Goal: Information Seeking & Learning: Learn about a topic

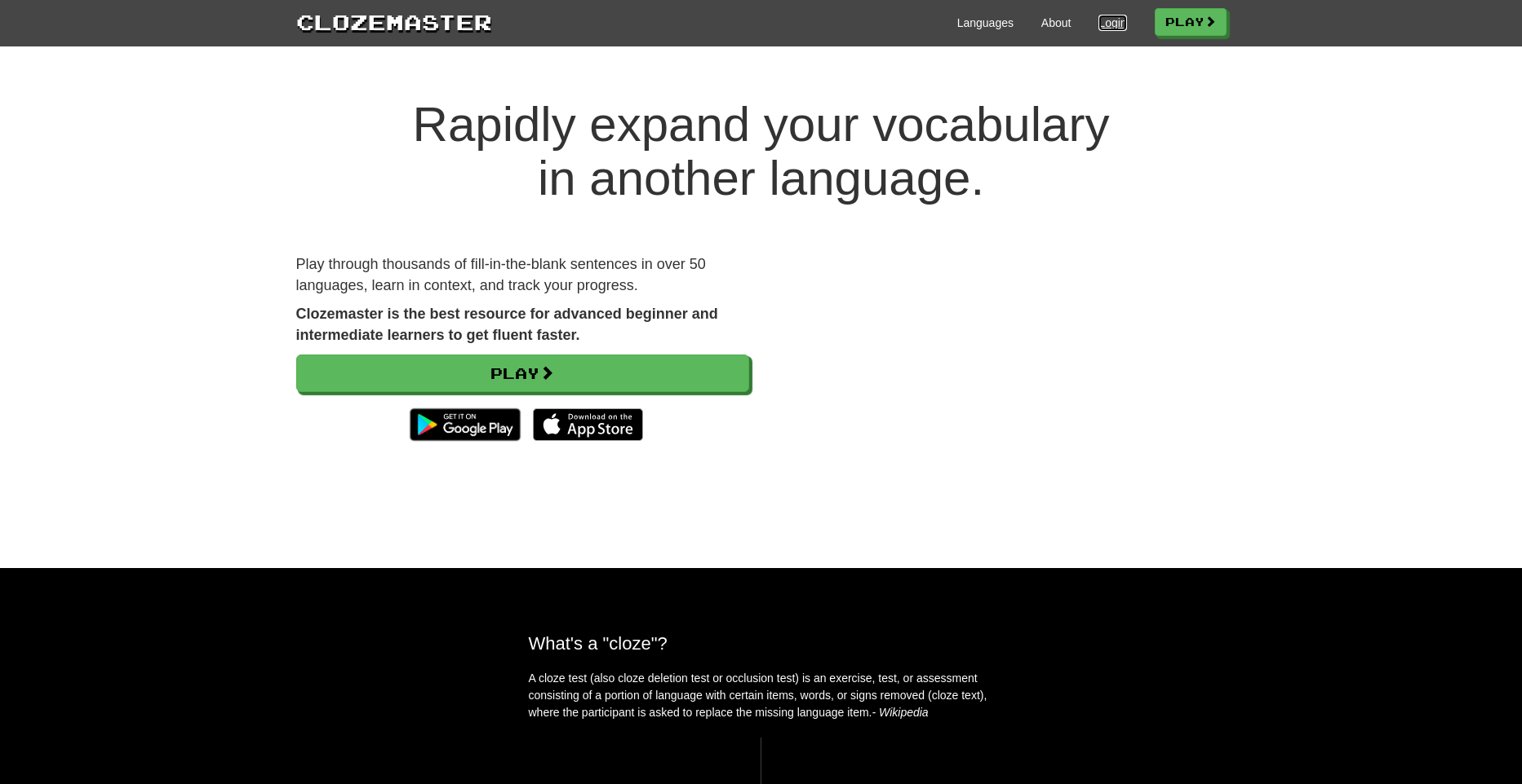
click at [1102, 17] on link "Login" at bounding box center [1111, 23] width 27 height 16
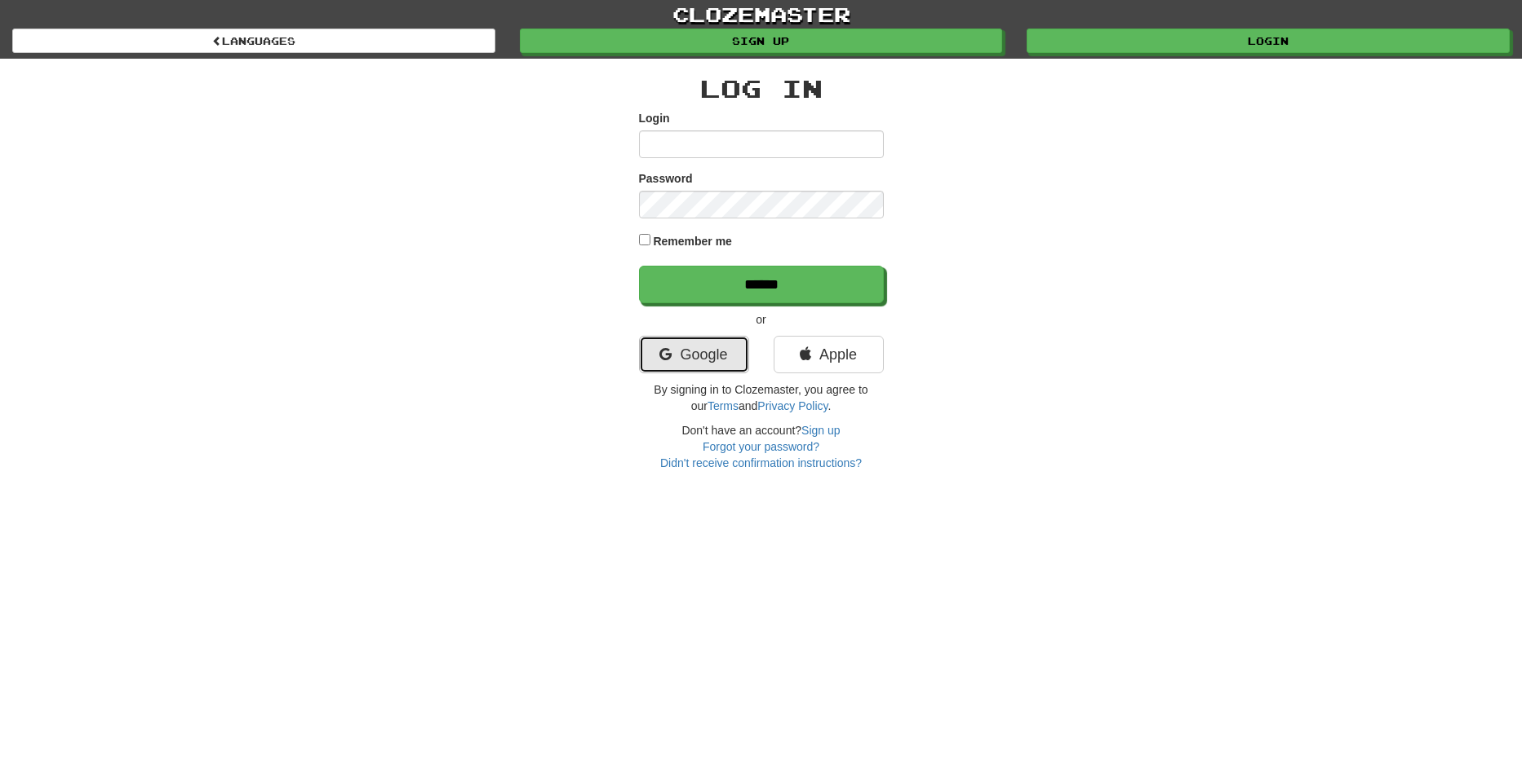
click at [710, 350] on link "Google" at bounding box center [694, 355] width 110 height 37
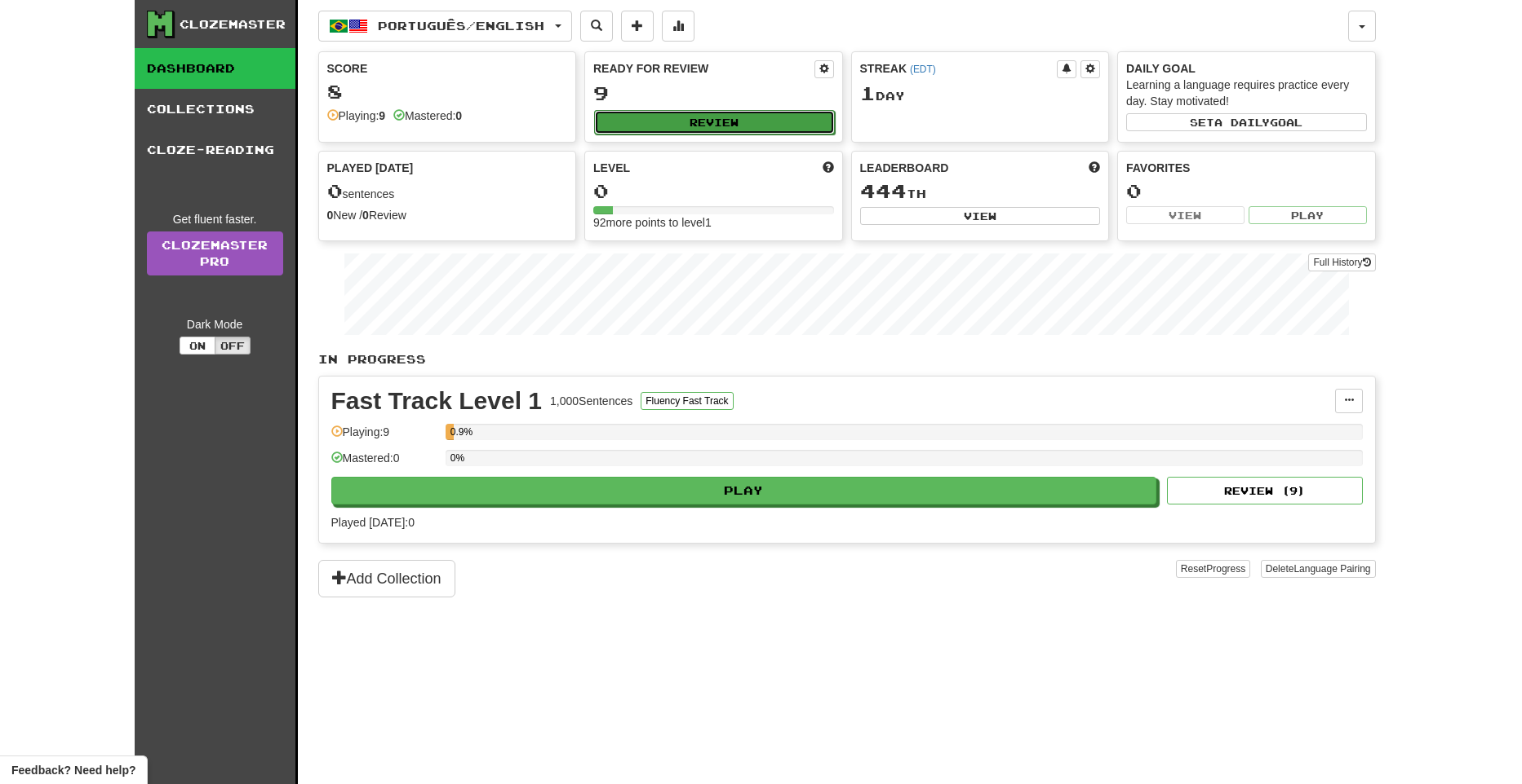
click at [748, 115] on button "Review" at bounding box center [715, 122] width 241 height 25
select select "**"
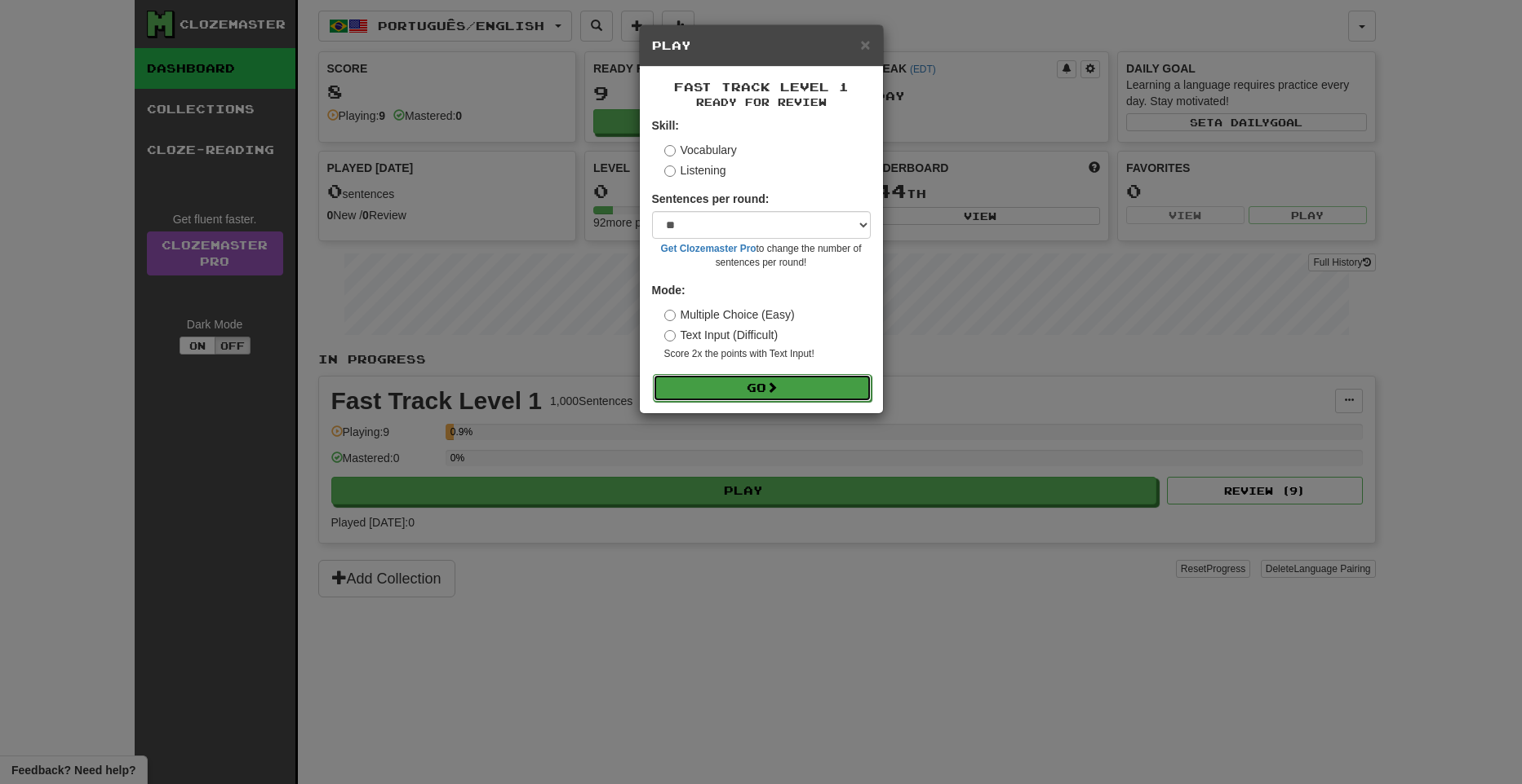
click at [748, 399] on button "Go" at bounding box center [761, 388] width 219 height 27
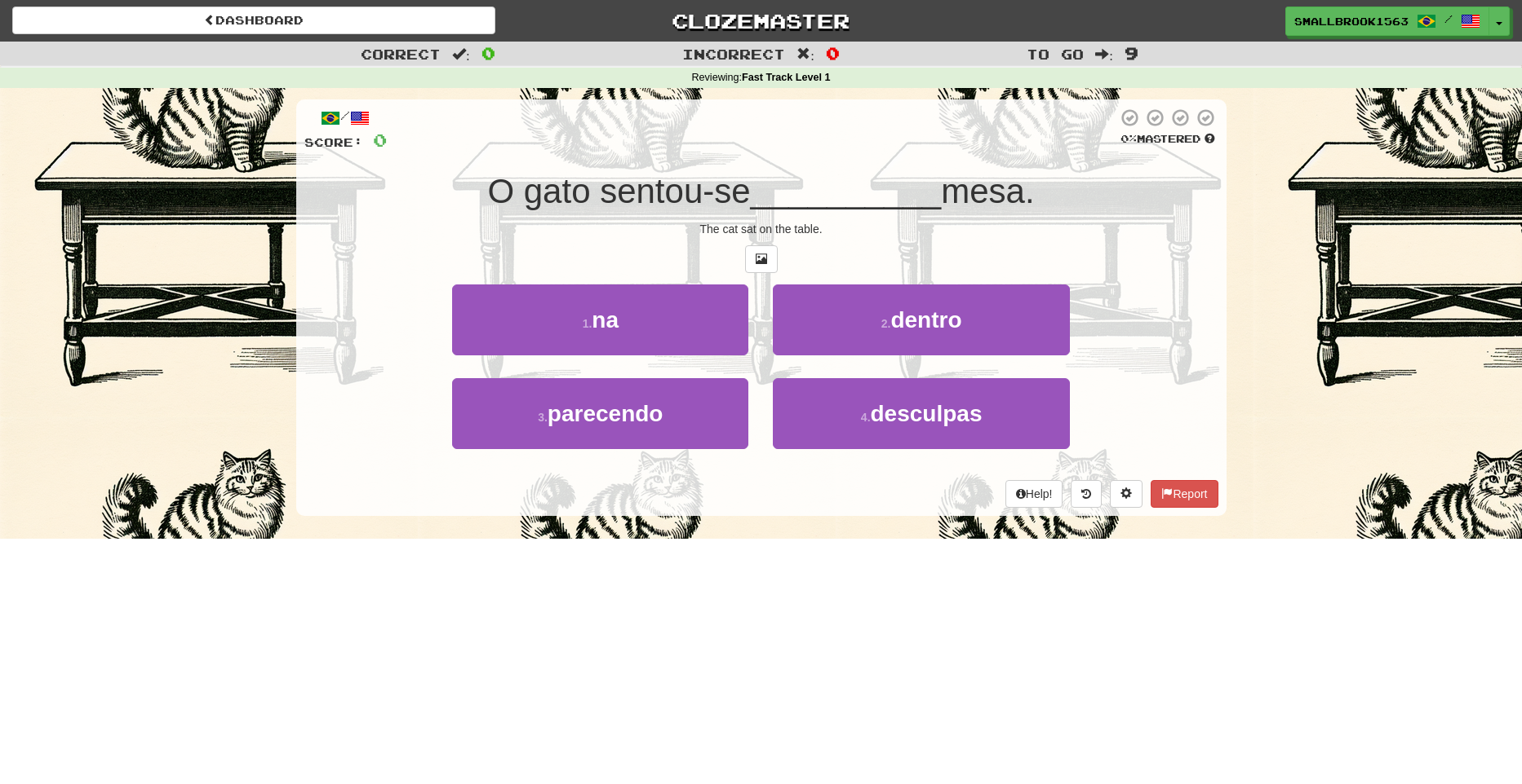
click at [1105, 63] on div "To go : 9" at bounding box center [1267, 53] width 507 height 24
drag, startPoint x: 1060, startPoint y: 50, endPoint x: 1051, endPoint y: 52, distance: 9.2
click at [1052, 52] on span "To go" at bounding box center [1055, 54] width 58 height 16
click at [1051, 52] on span "To go" at bounding box center [1055, 54] width 58 height 16
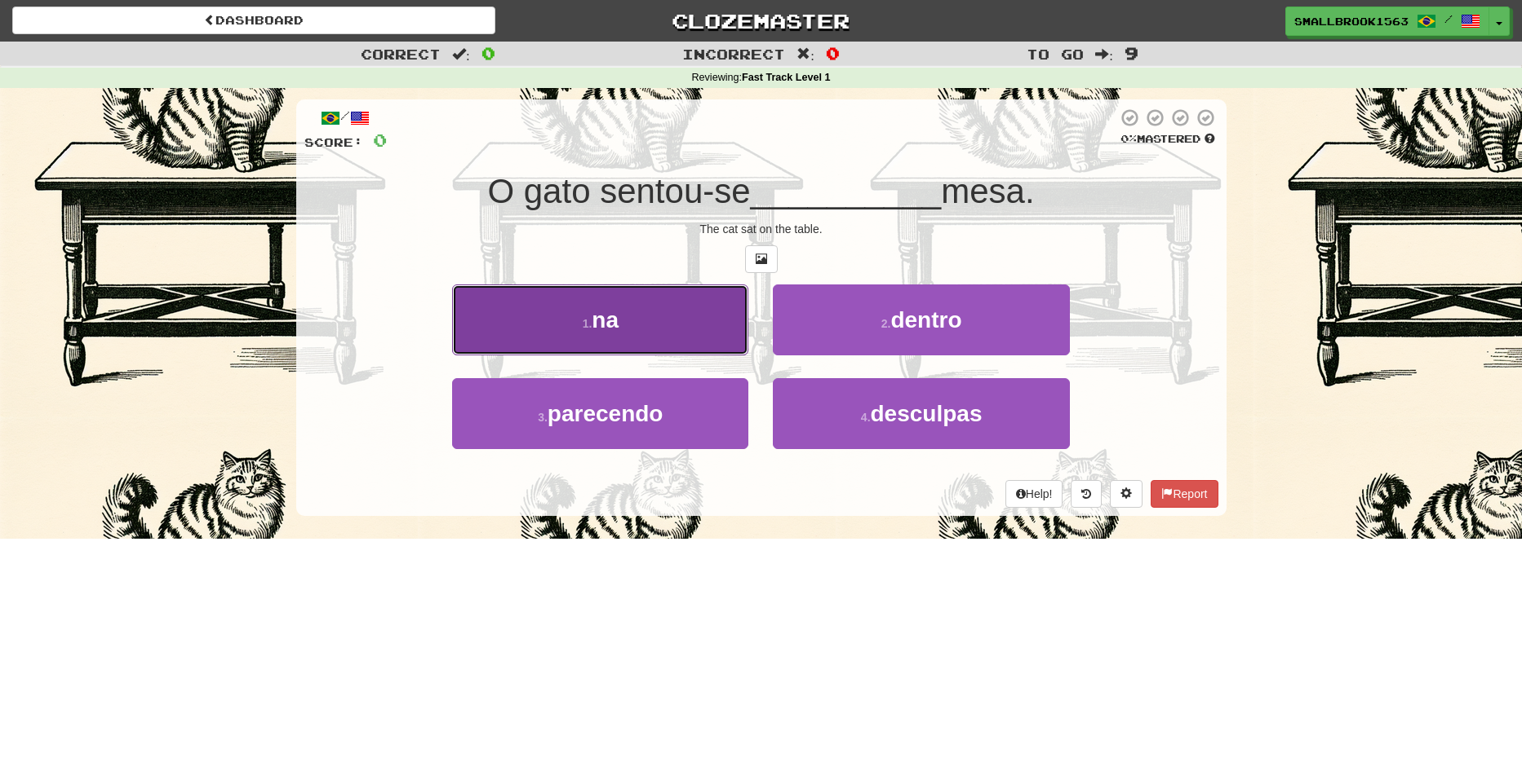
click at [720, 291] on button "1 . na" at bounding box center [600, 320] width 297 height 71
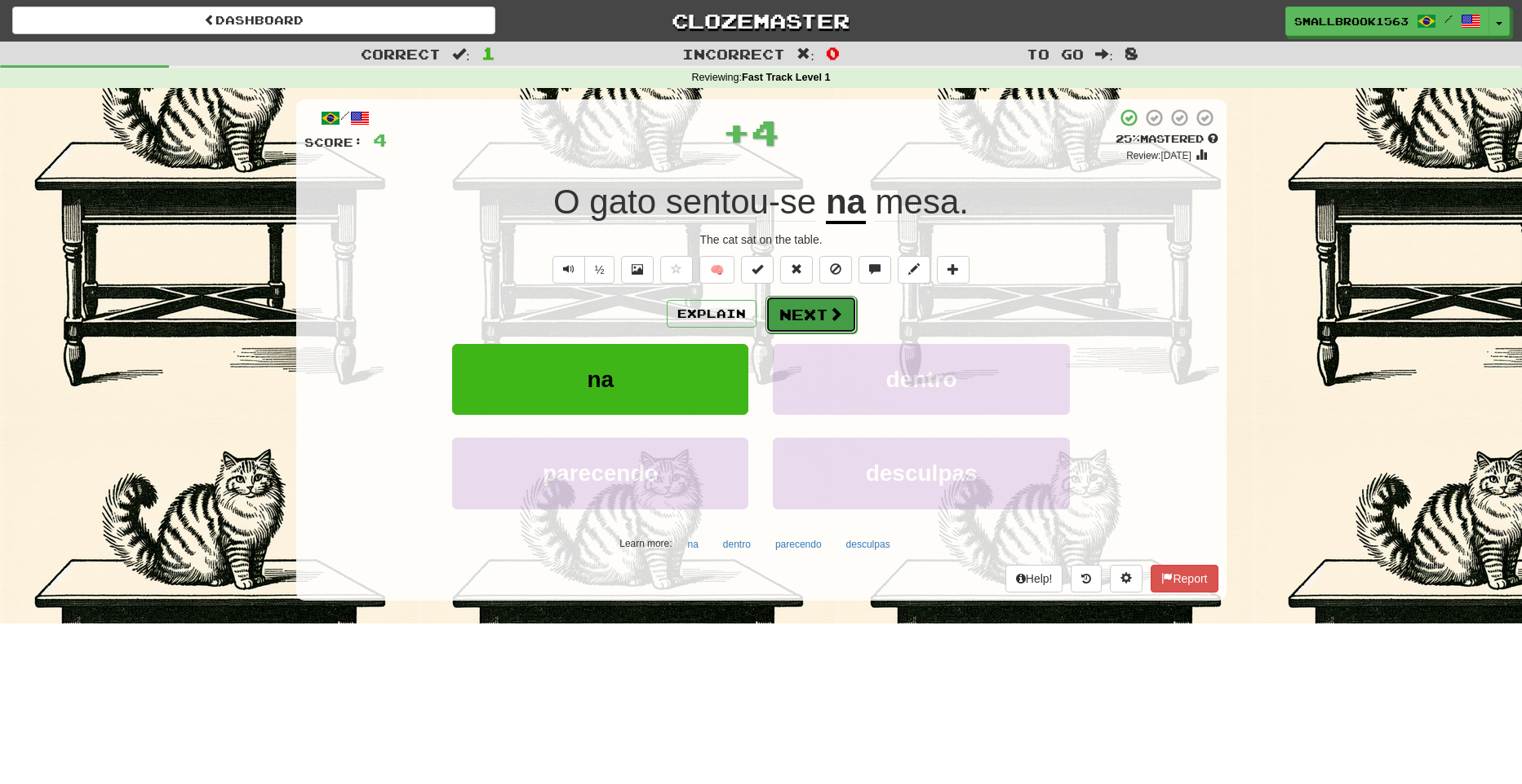
click at [813, 313] on button "Next" at bounding box center [810, 315] width 91 height 37
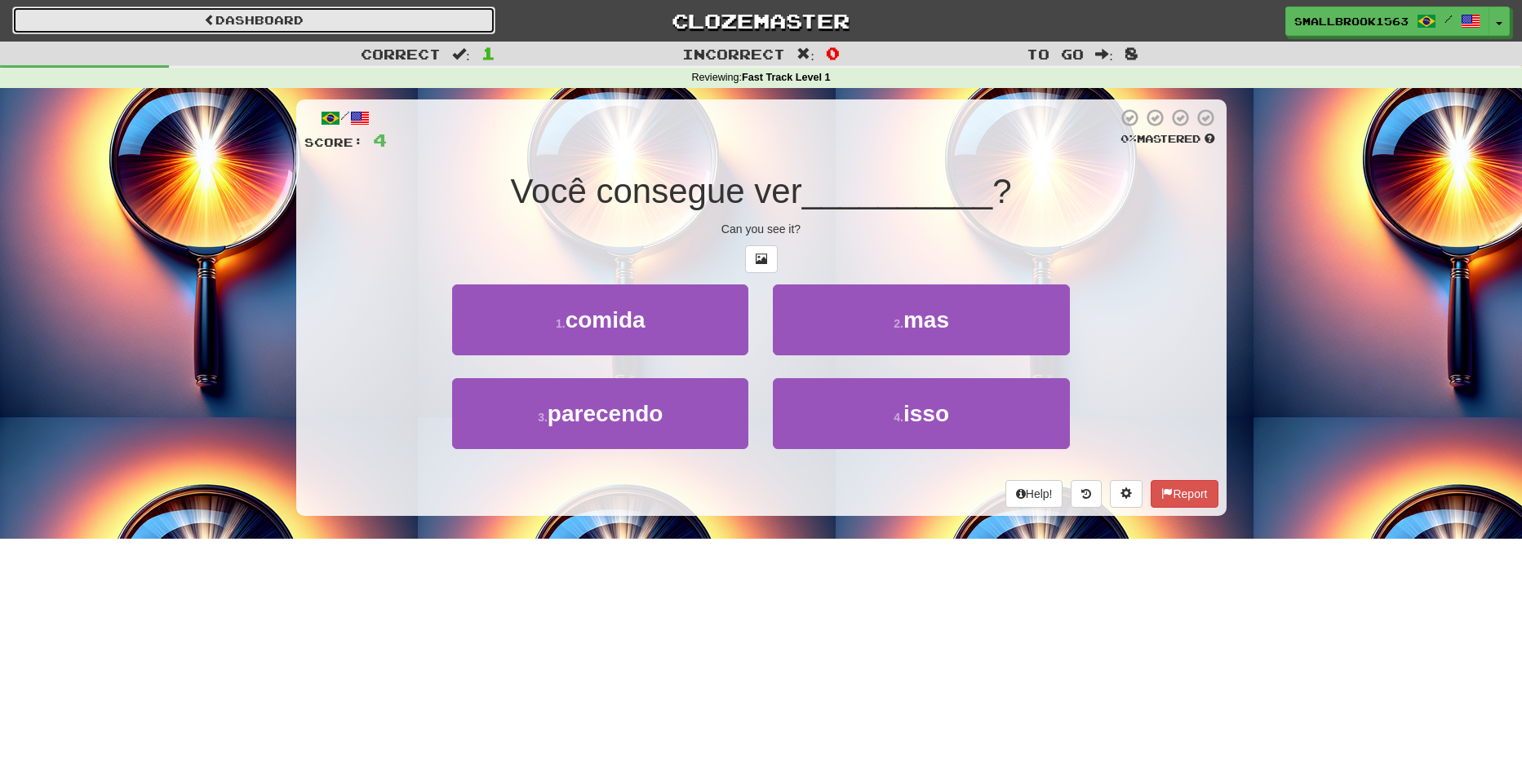
click at [349, 15] on link "Dashboard" at bounding box center [254, 19] width 483 height 27
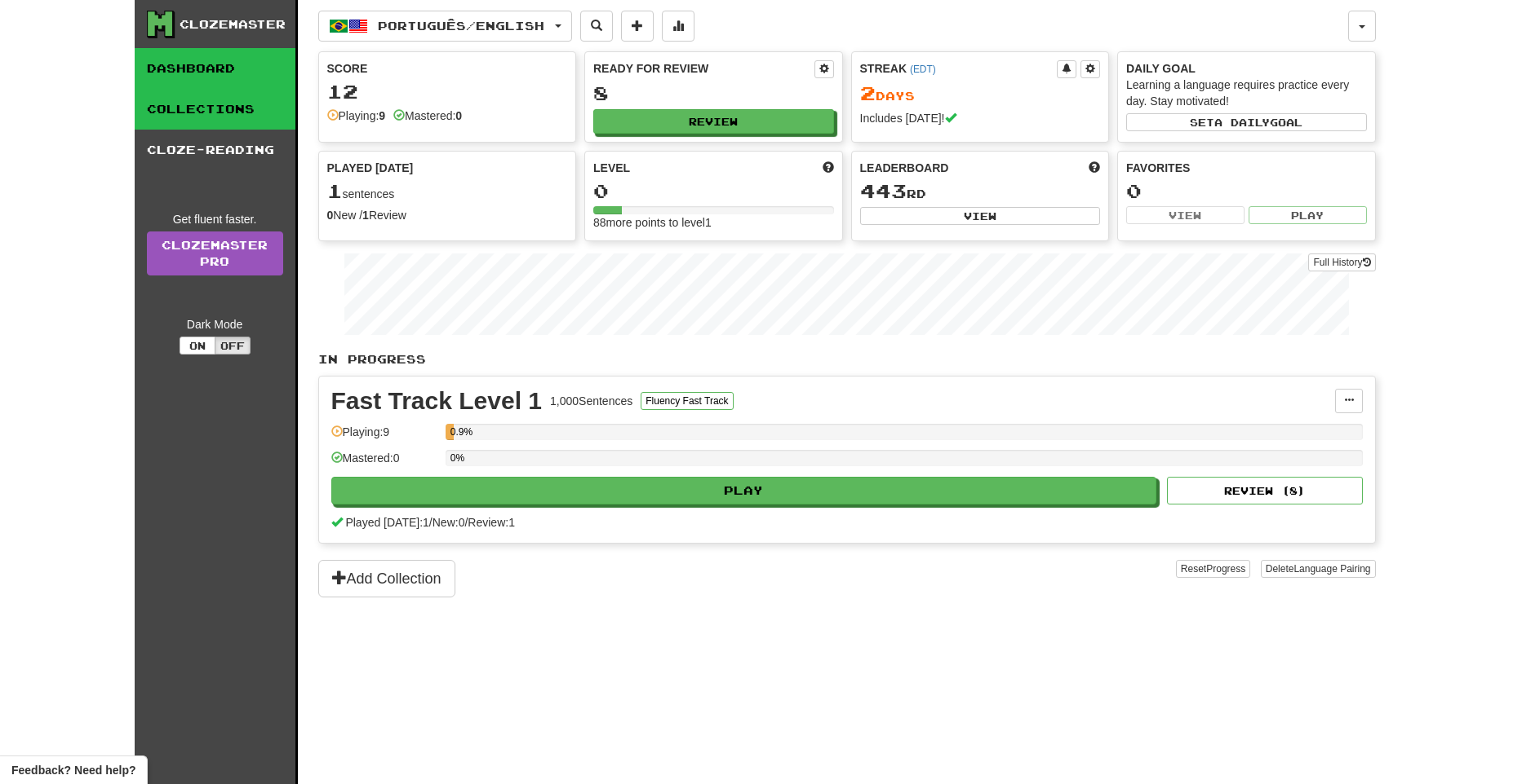
click at [251, 106] on link "Collections" at bounding box center [215, 109] width 161 height 41
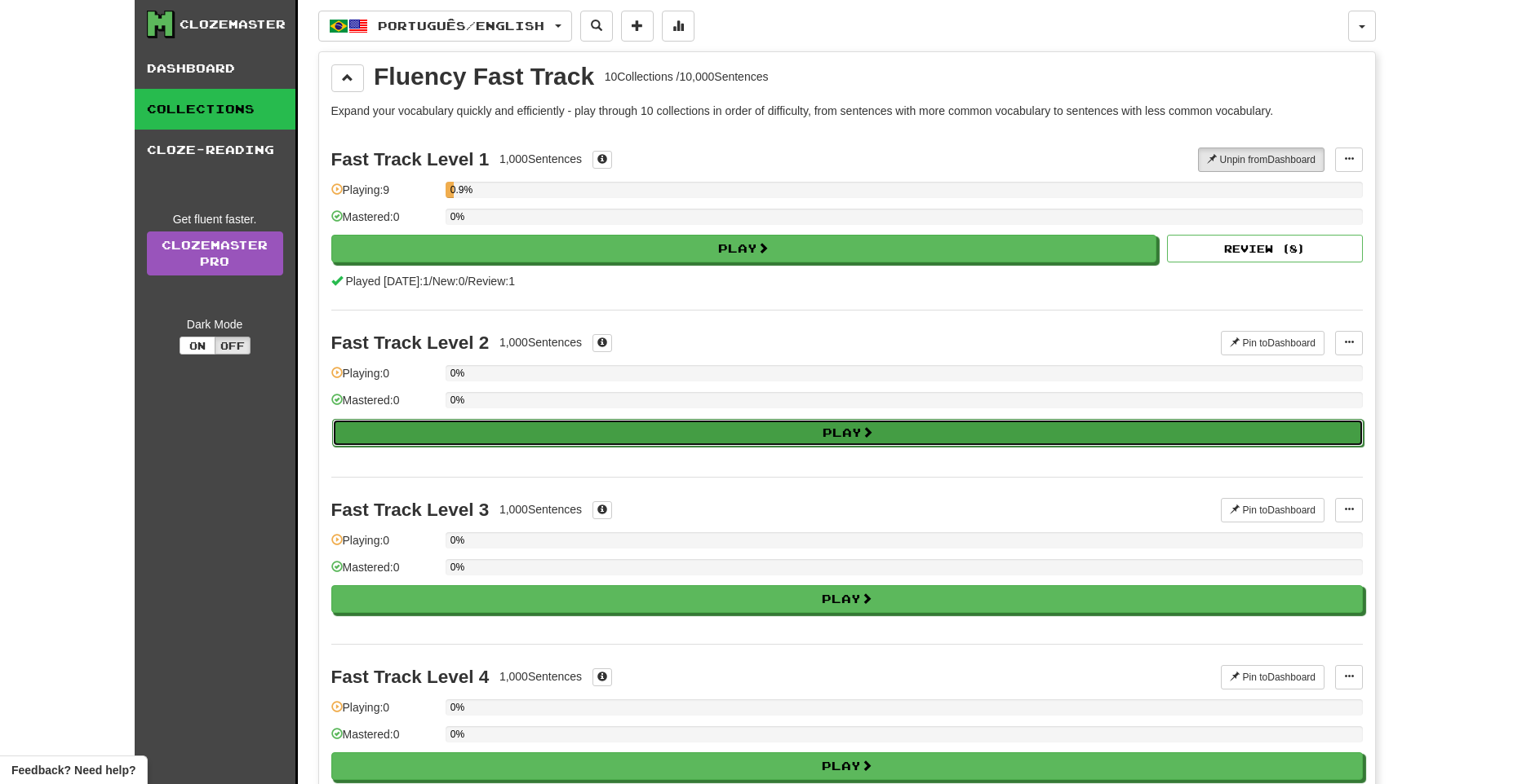
click at [637, 424] on button "Play" at bounding box center [847, 433] width 1031 height 27
select select "**"
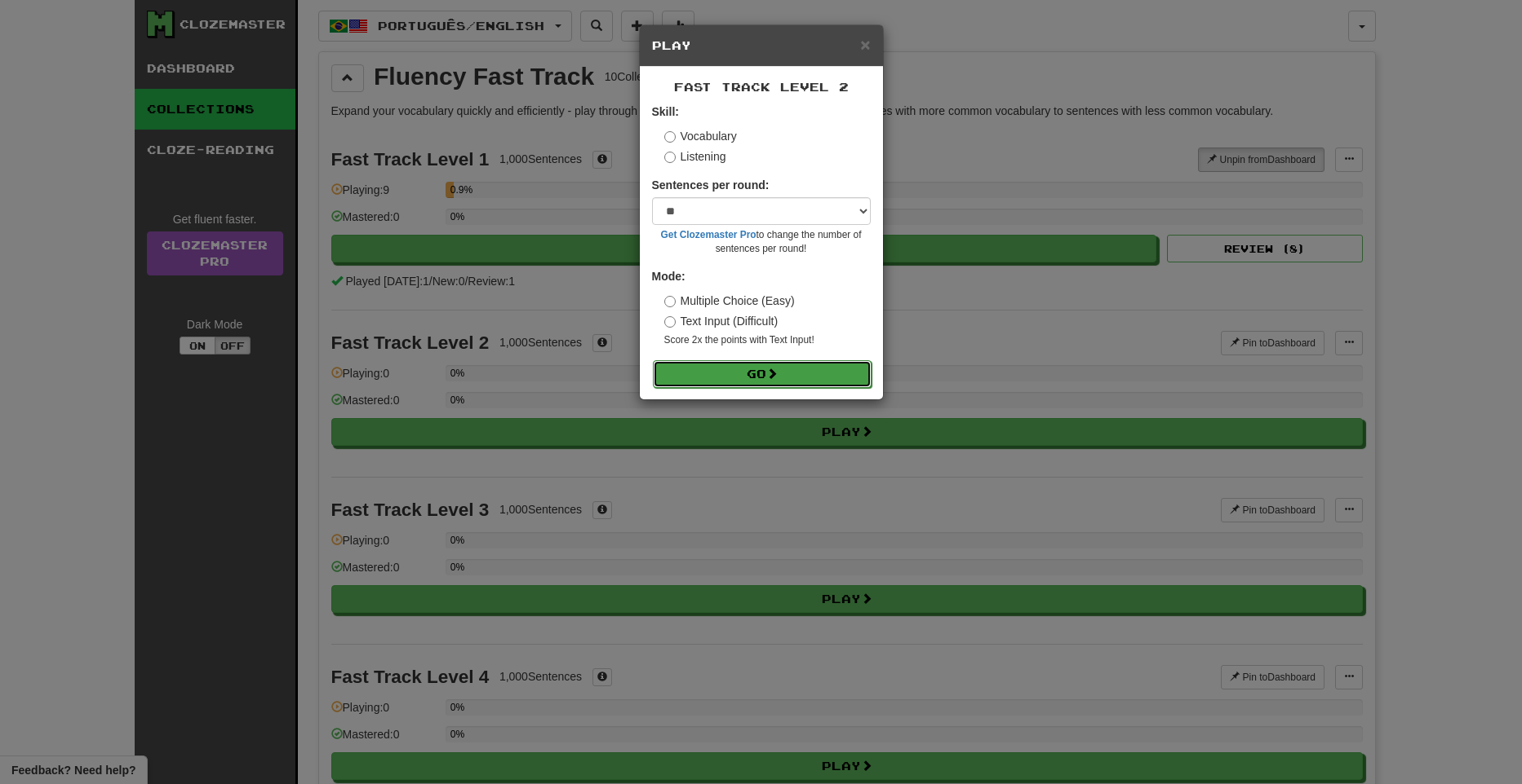
click at [743, 375] on button "Go" at bounding box center [761, 373] width 219 height 27
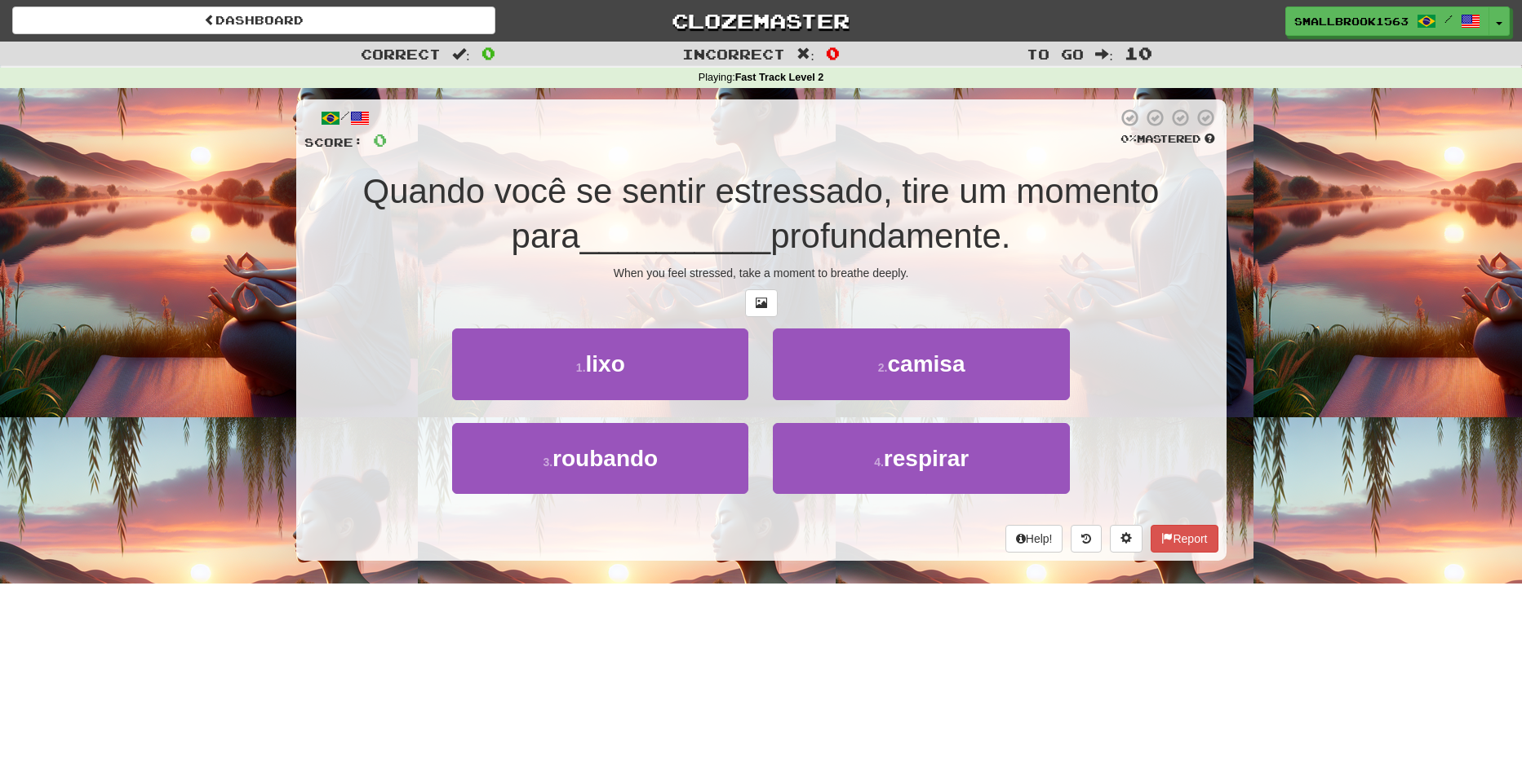
click at [740, 304] on div at bounding box center [761, 303] width 914 height 27
click at [759, 304] on span at bounding box center [761, 302] width 12 height 12
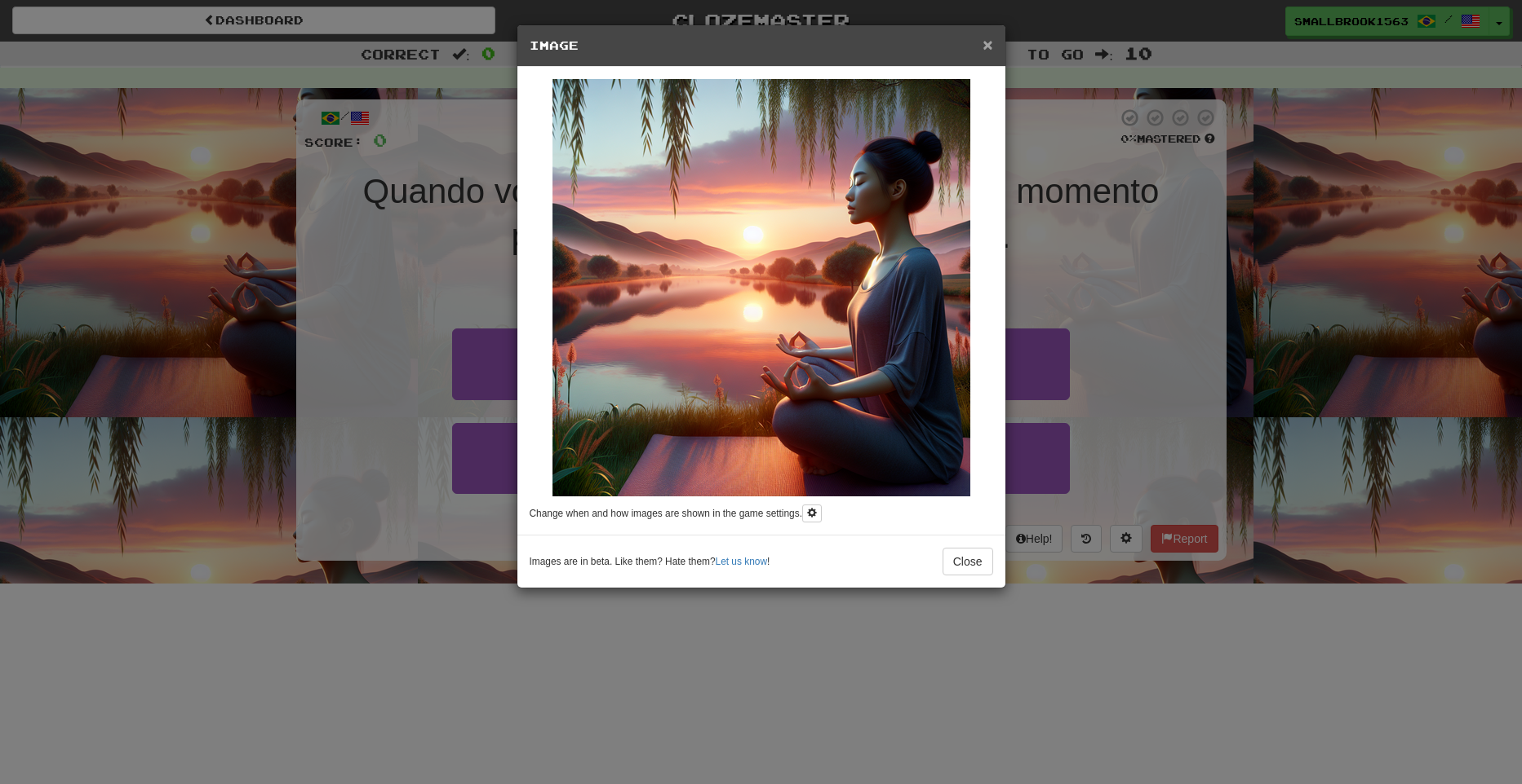
click at [990, 46] on span "×" at bounding box center [986, 44] width 10 height 19
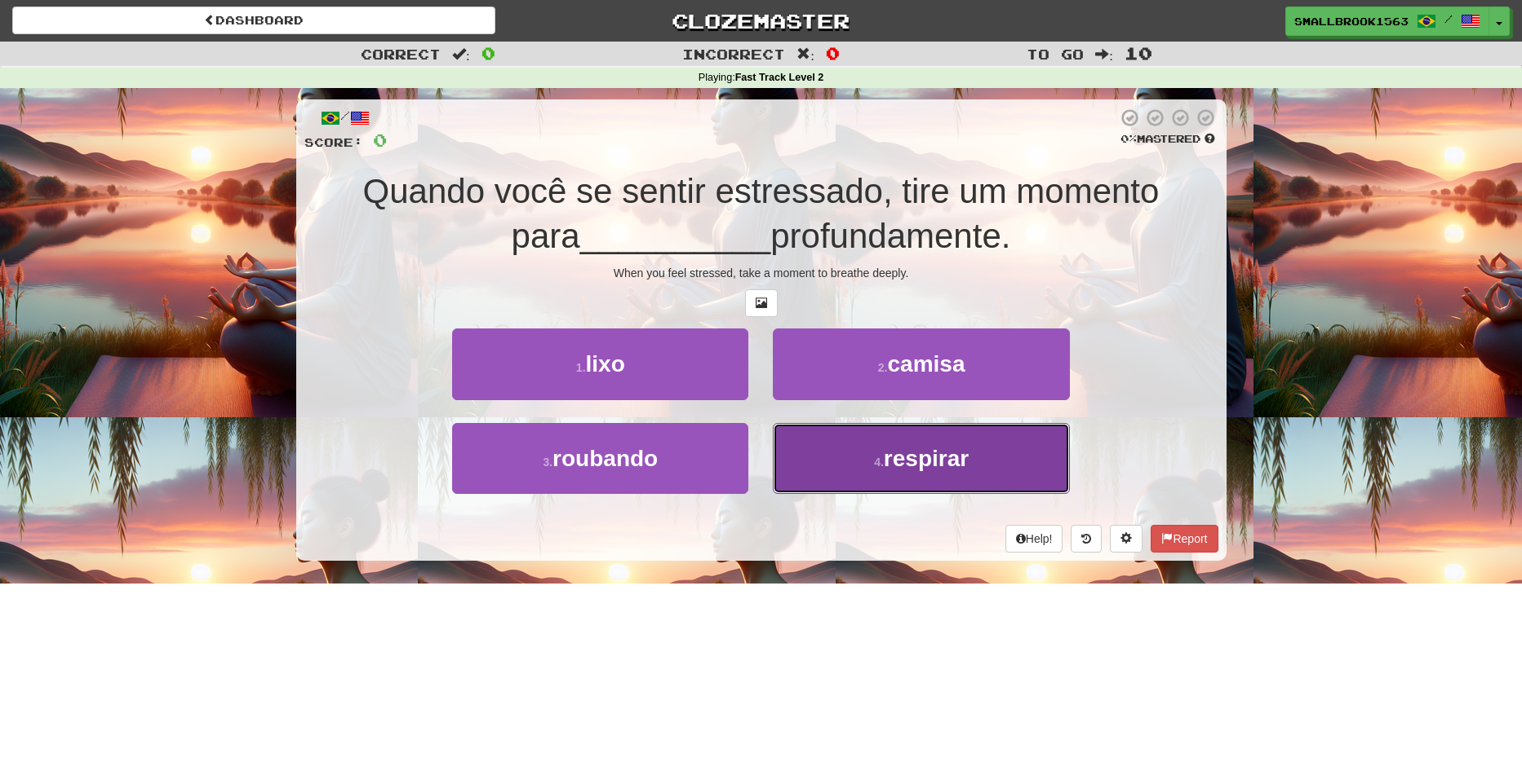
click at [988, 451] on button "4 . respirar" at bounding box center [921, 458] width 297 height 71
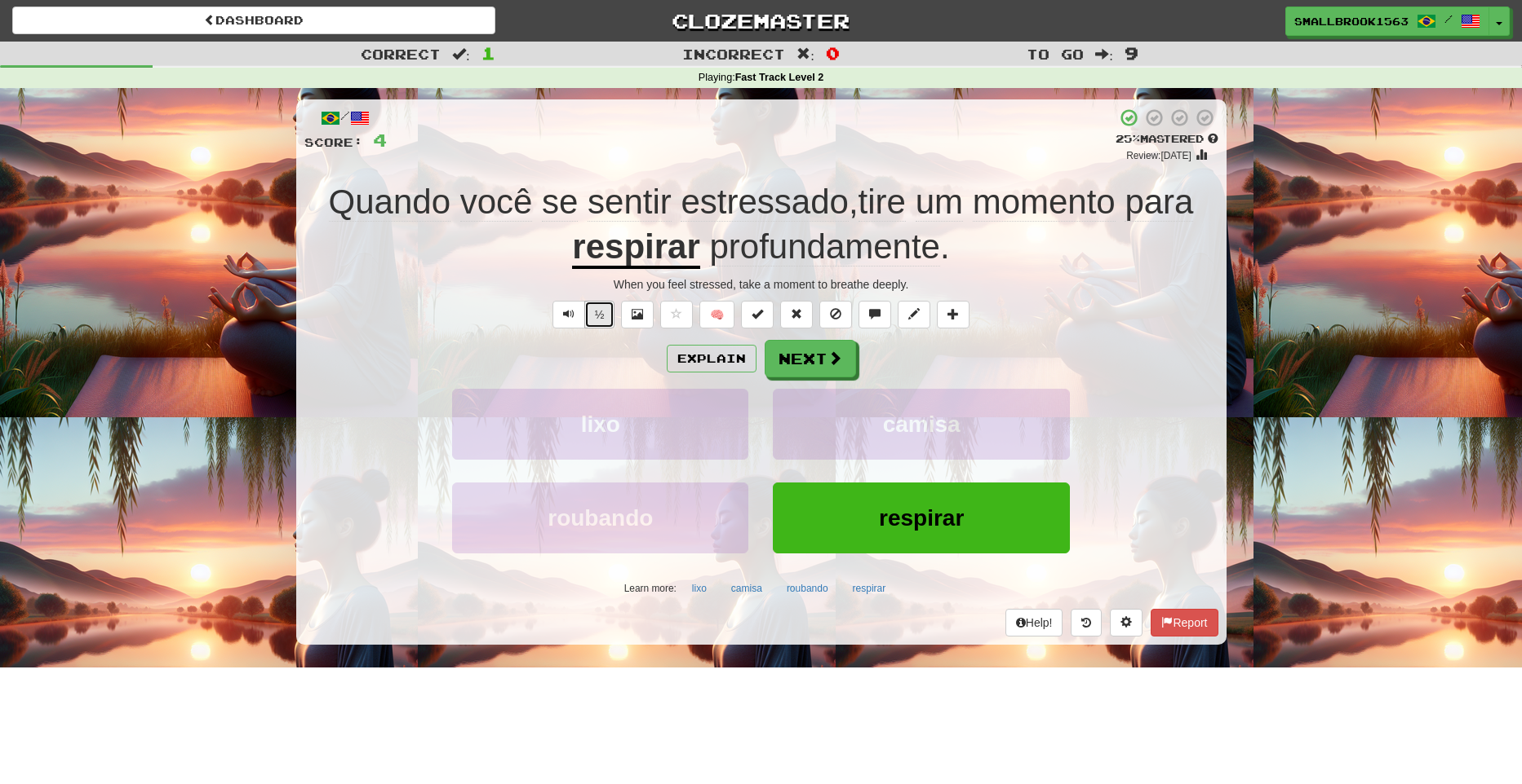
click at [596, 304] on button "½" at bounding box center [599, 314] width 31 height 27
click at [878, 119] on div "/ Score: 4 + 4 25 % Mastered Review: [DATE] Quando você se sentir estressado , …" at bounding box center [761, 372] width 931 height 545
click at [645, 311] on button at bounding box center [637, 314] width 33 height 27
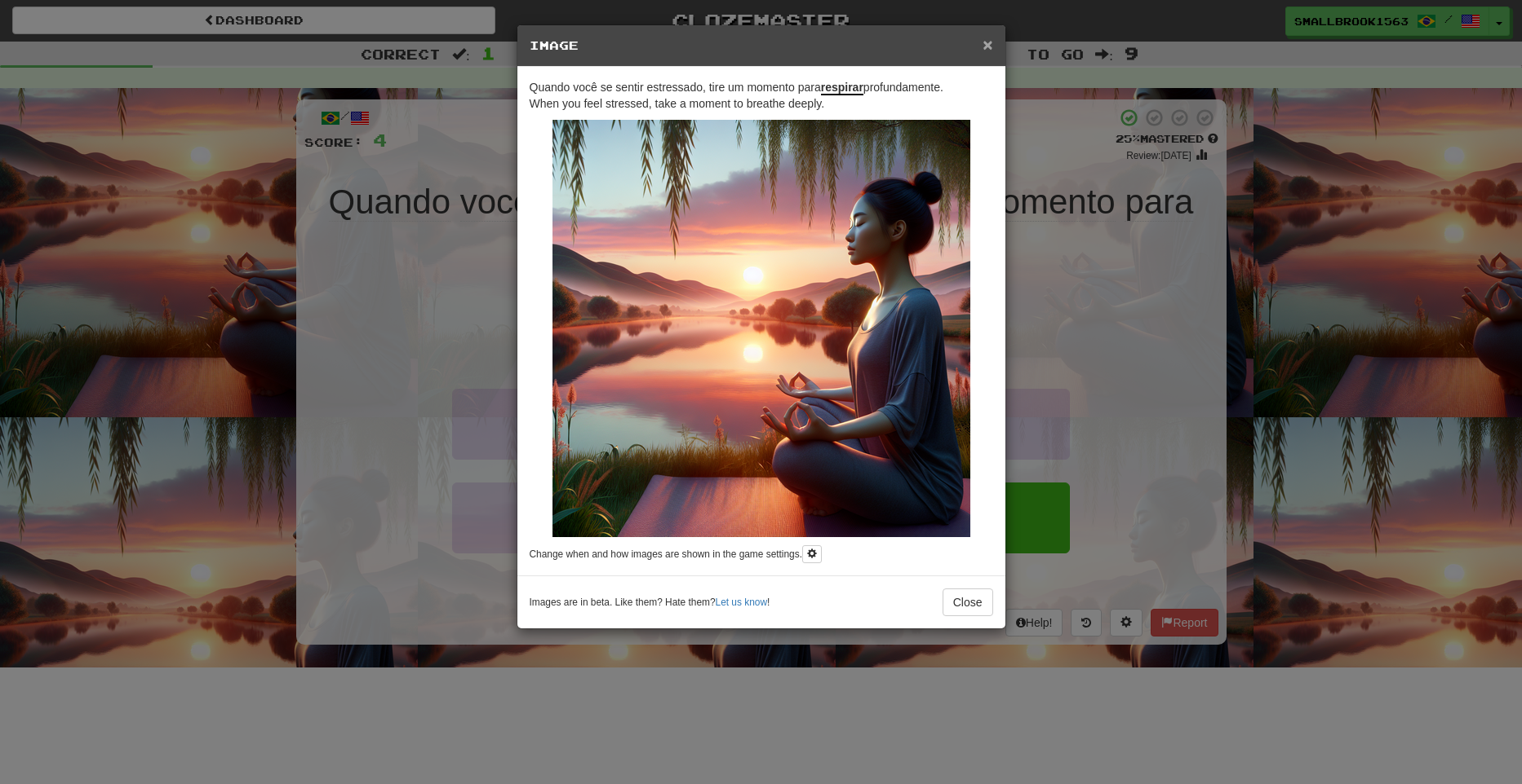
click at [985, 42] on span "×" at bounding box center [986, 44] width 10 height 19
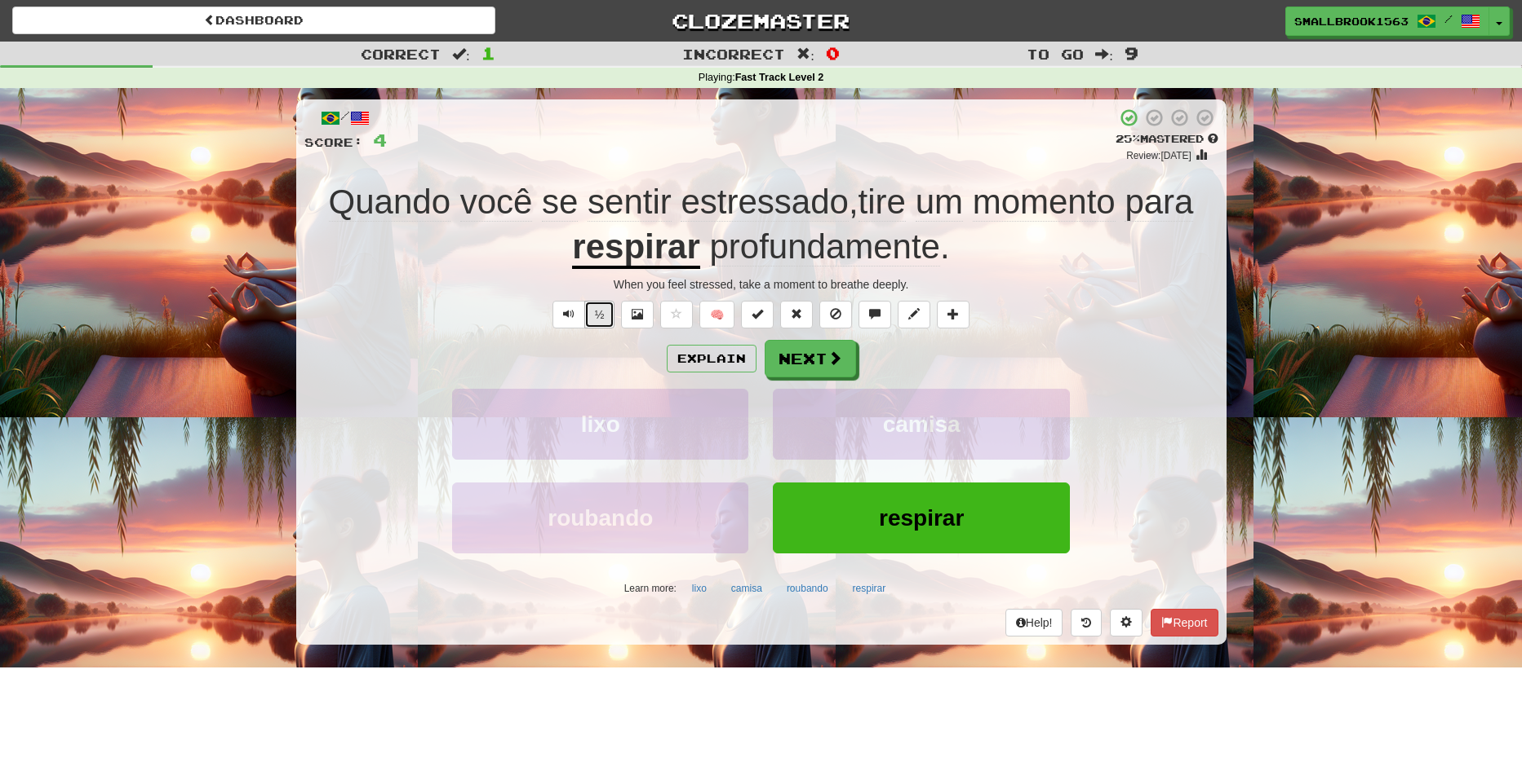
click at [604, 324] on button "½" at bounding box center [599, 314] width 31 height 27
click at [831, 365] on span at bounding box center [835, 358] width 15 height 15
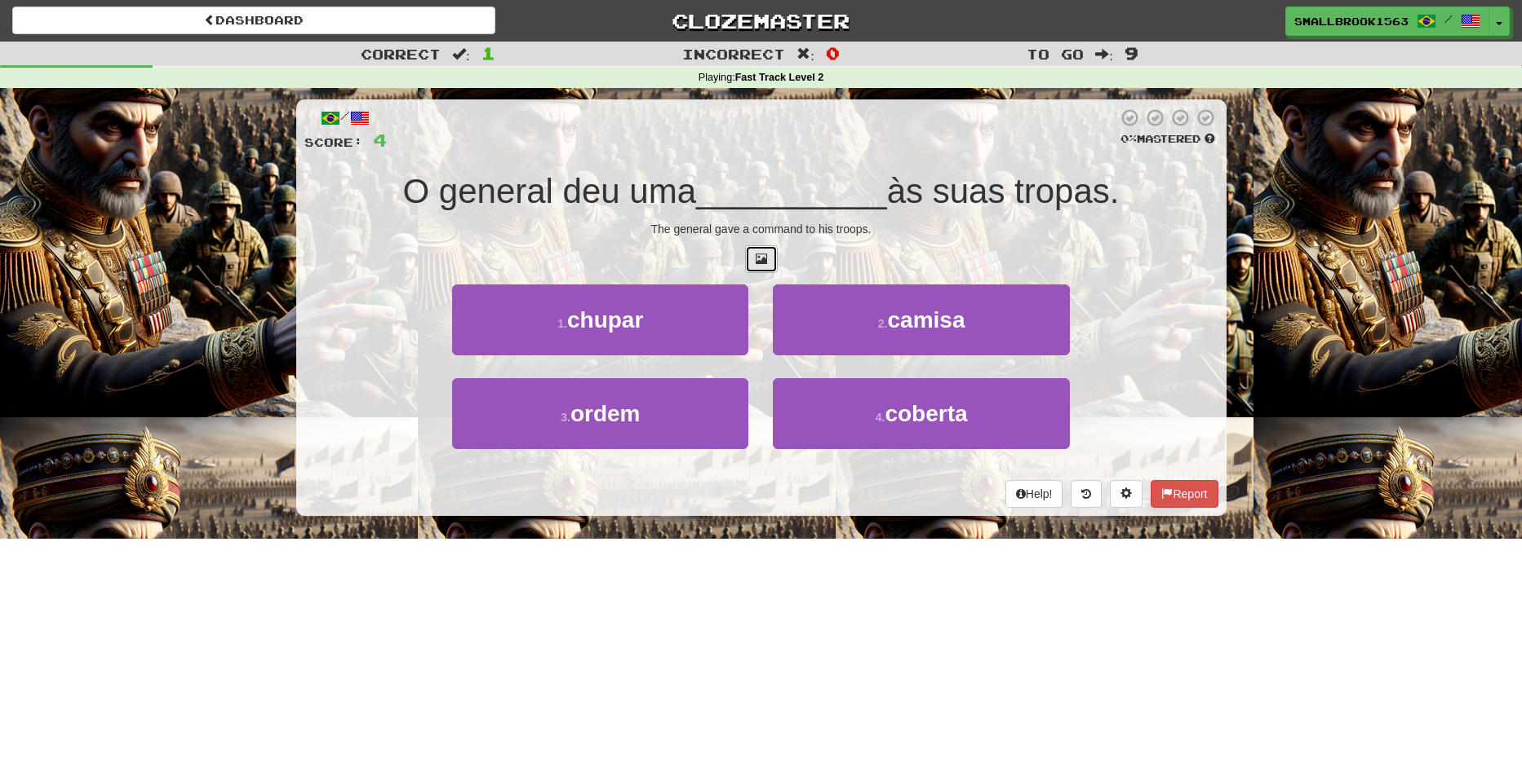
click at [764, 254] on span at bounding box center [761, 258] width 12 height 12
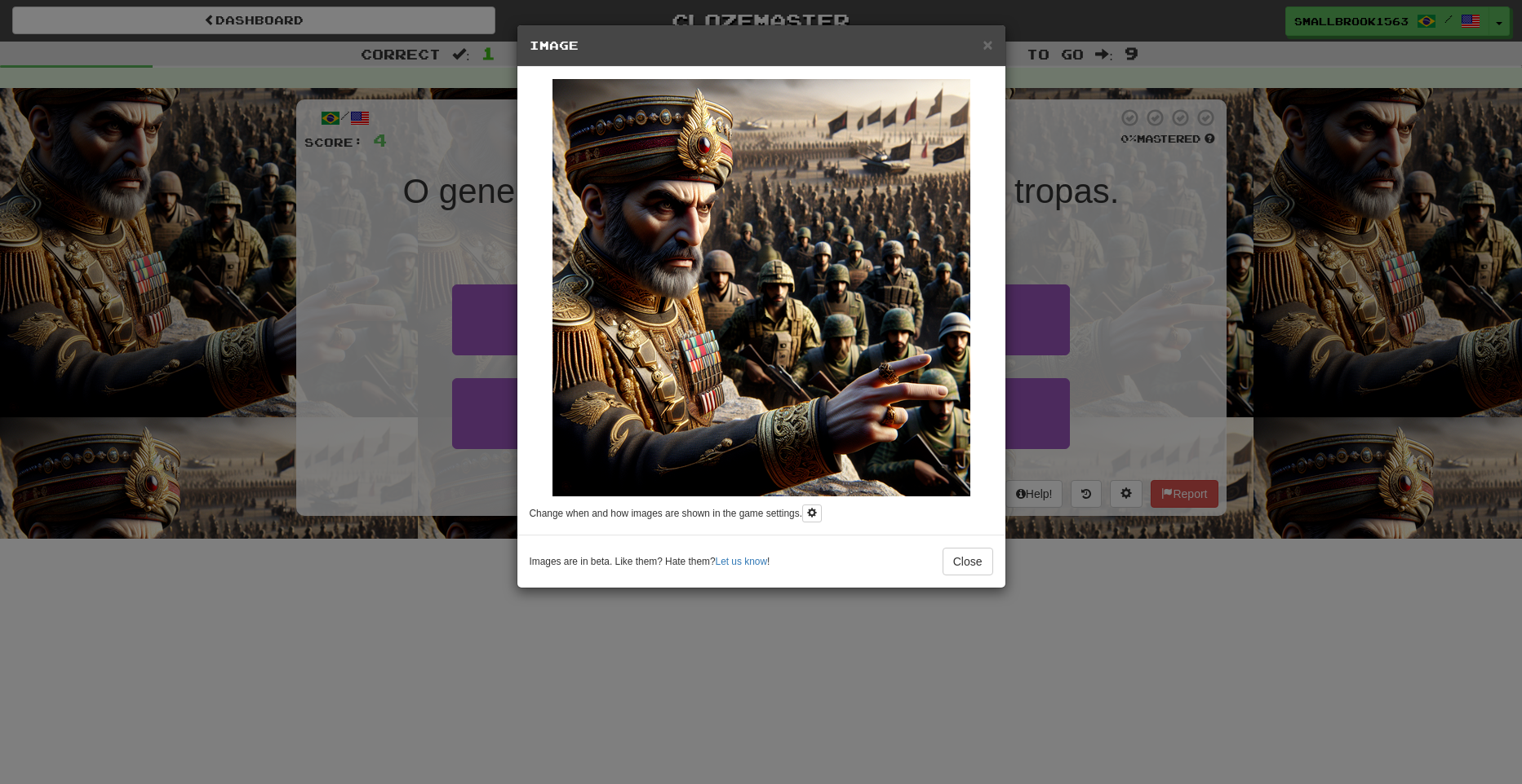
click at [981, 46] on h5 "Image" at bounding box center [761, 45] width 463 height 16
click at [985, 46] on span "×" at bounding box center [986, 44] width 10 height 19
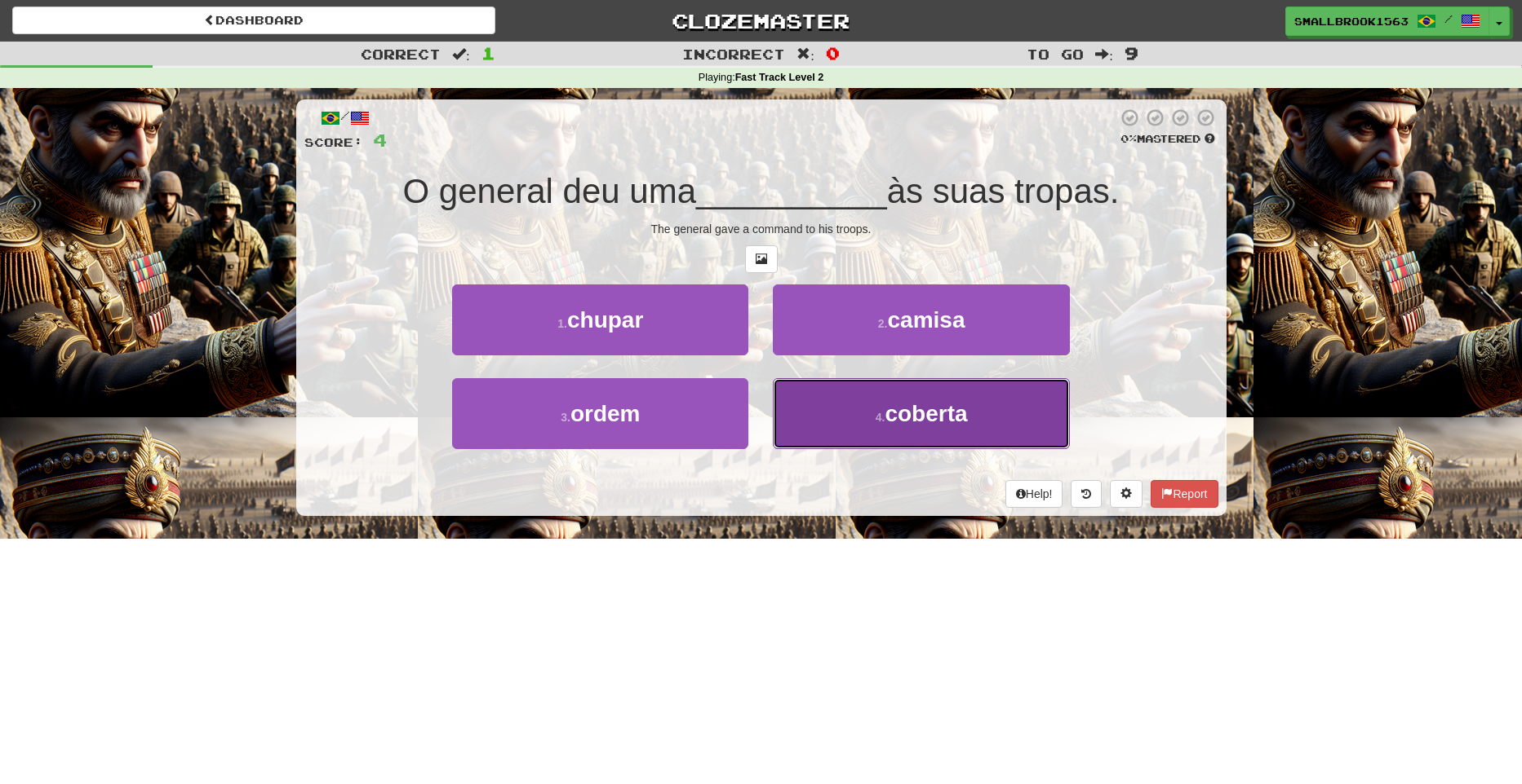
click at [840, 416] on button "4 . coberta" at bounding box center [921, 414] width 297 height 71
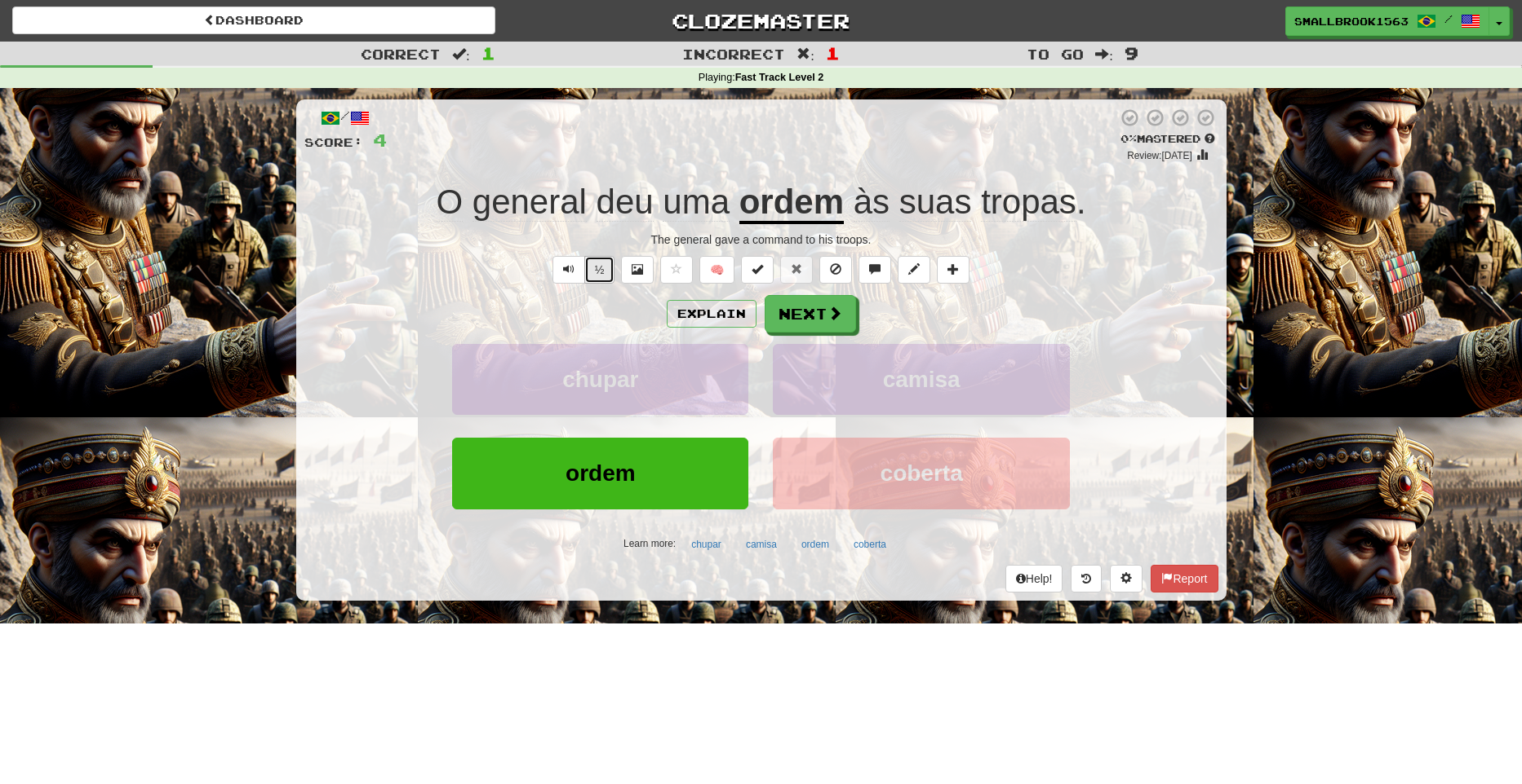
click at [587, 270] on button "½" at bounding box center [599, 269] width 31 height 27
click at [720, 325] on button "Explain" at bounding box center [711, 313] width 89 height 27
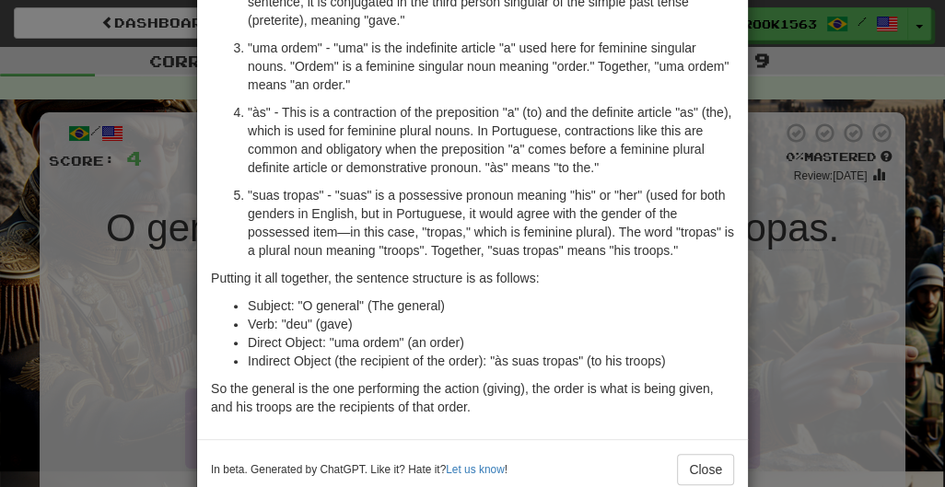
scroll to position [289, 0]
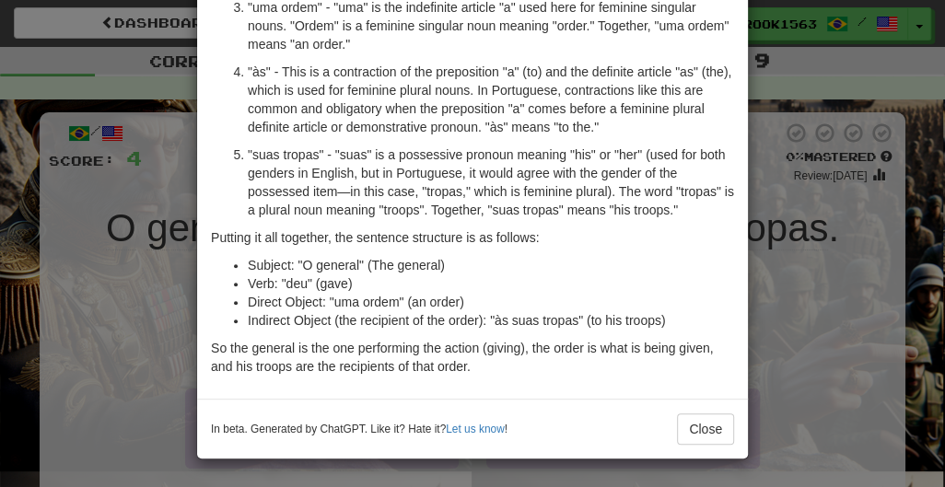
click at [686, 271] on li "Subject: "O general" (The general)" at bounding box center [491, 265] width 487 height 18
